Goal: Information Seeking & Learning: Find specific fact

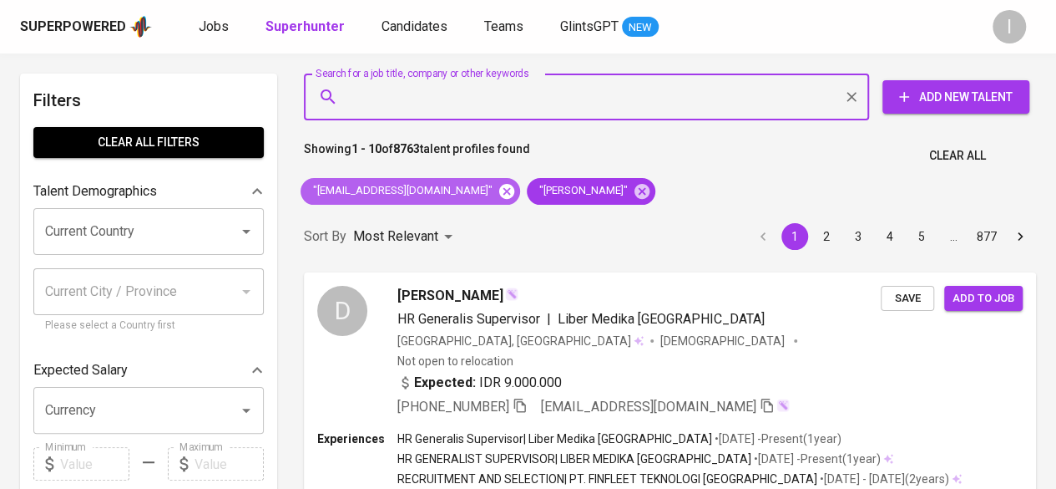
click at [499, 193] on icon at bounding box center [507, 191] width 18 height 18
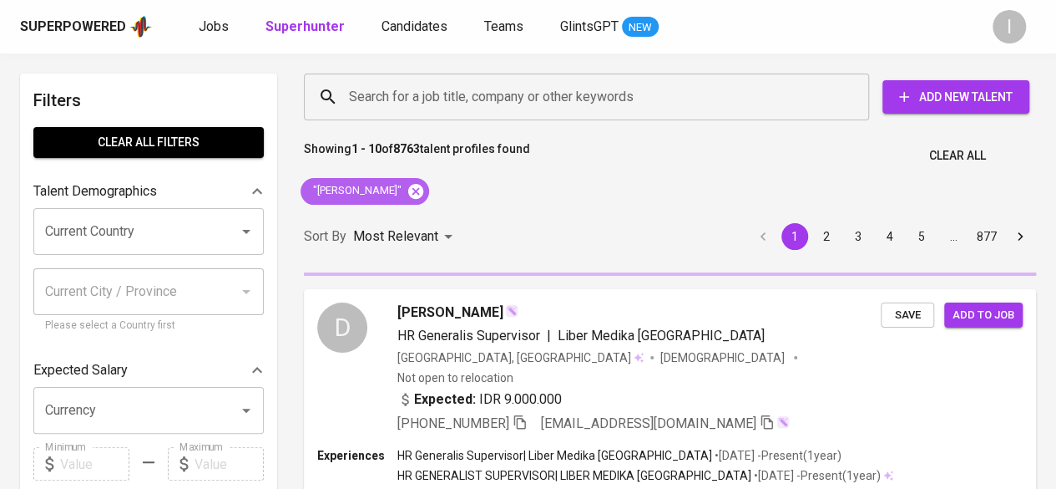
click at [423, 191] on icon at bounding box center [415, 190] width 15 height 15
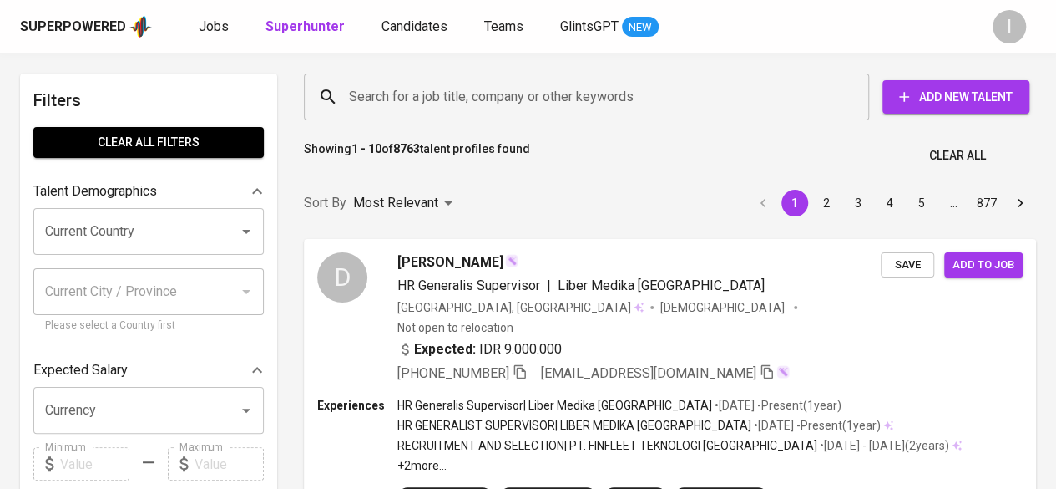
click at [392, 101] on input "Search for a job title, company or other keywords" at bounding box center [591, 97] width 492 height 32
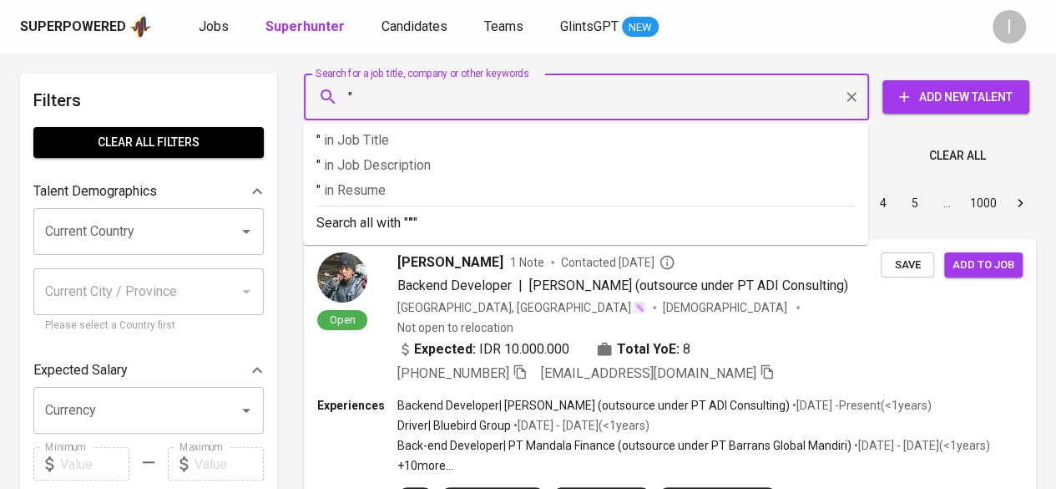
paste input "[PERSON_NAME]"
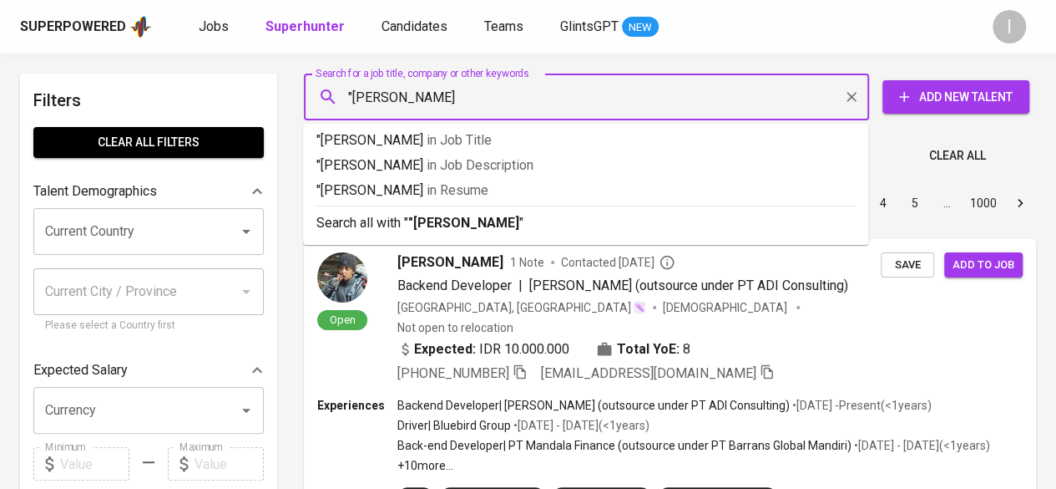
type input ""[PERSON_NAME]""
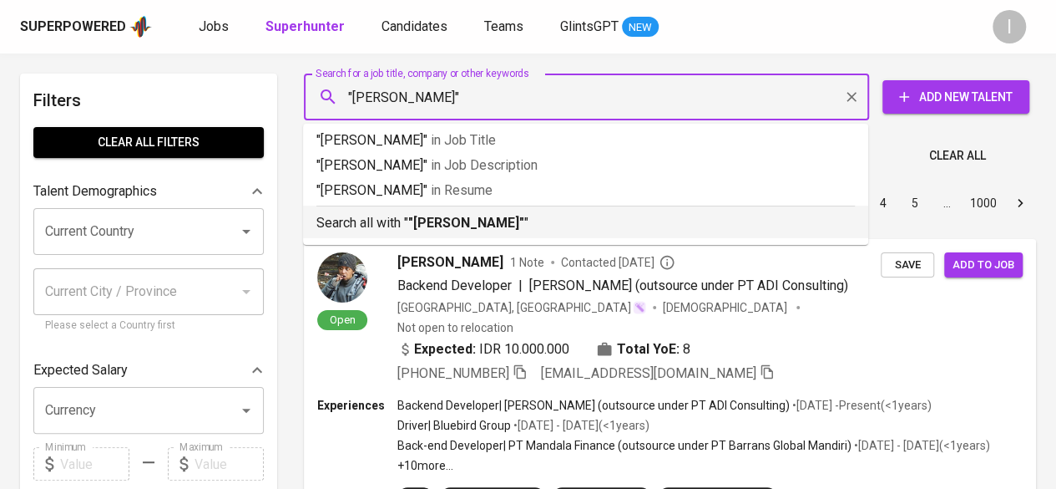
click at [438, 231] on p "Search all with " "[PERSON_NAME]" "" at bounding box center [585, 223] width 539 height 20
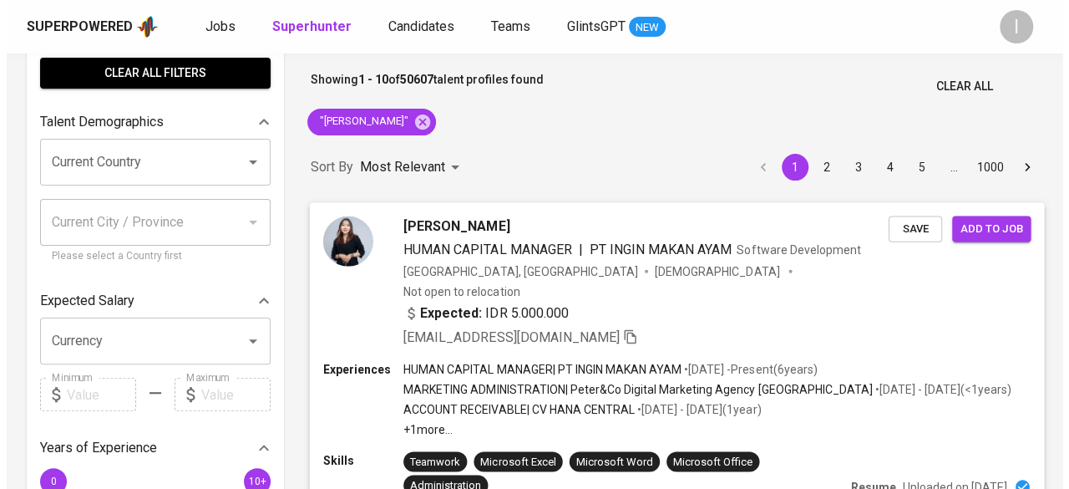
scroll to position [72, 0]
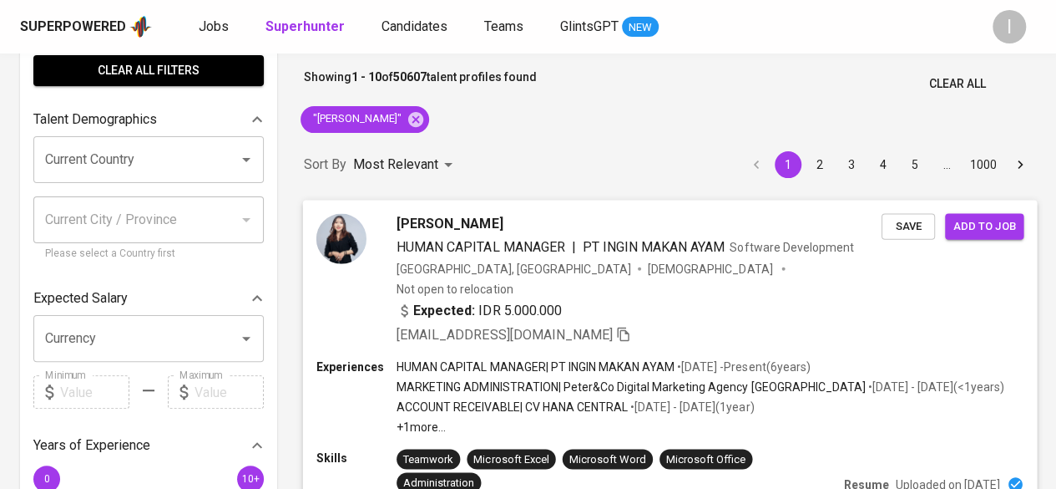
click at [503, 221] on span "[PERSON_NAME]" at bounding box center [450, 223] width 106 height 20
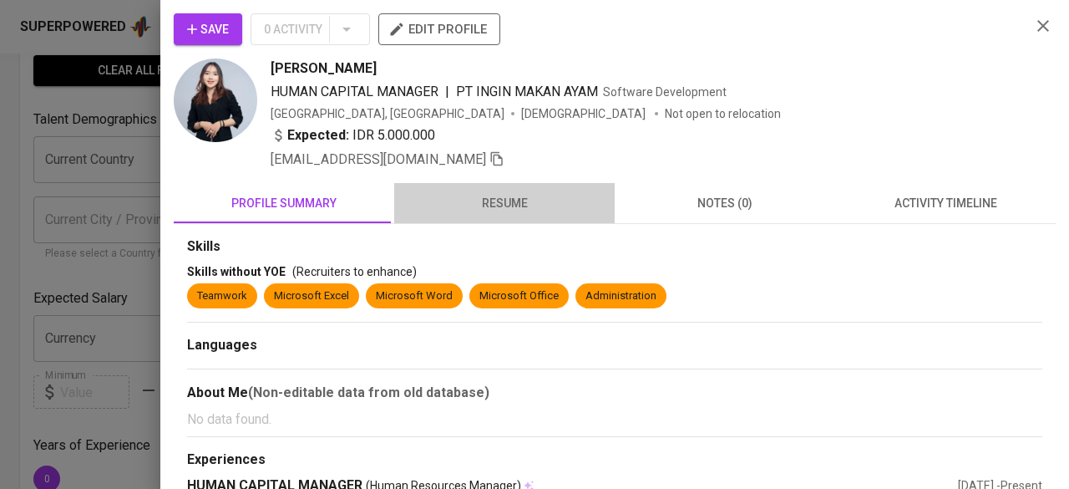
click at [504, 208] on span "resume" at bounding box center [504, 203] width 200 height 21
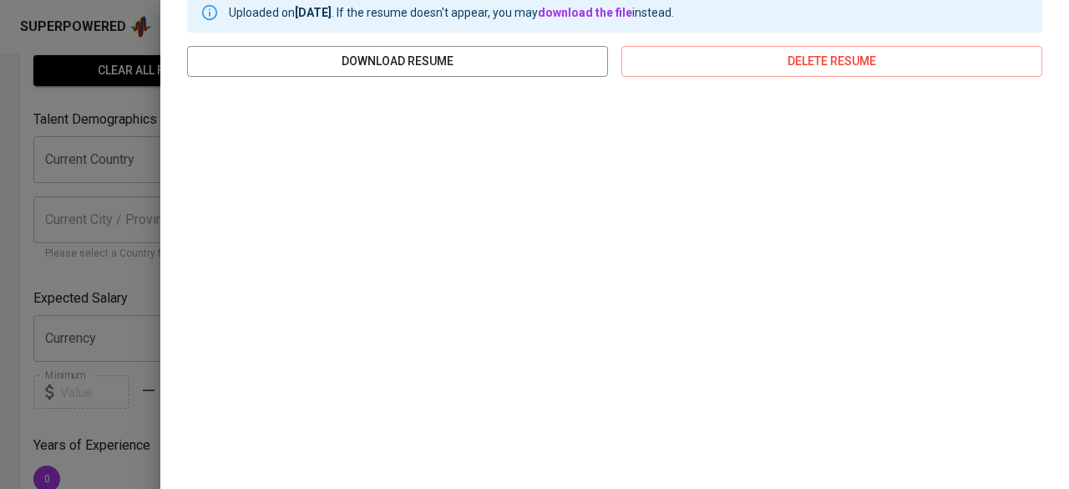
scroll to position [357, 0]
